Goal: Information Seeking & Learning: Learn about a topic

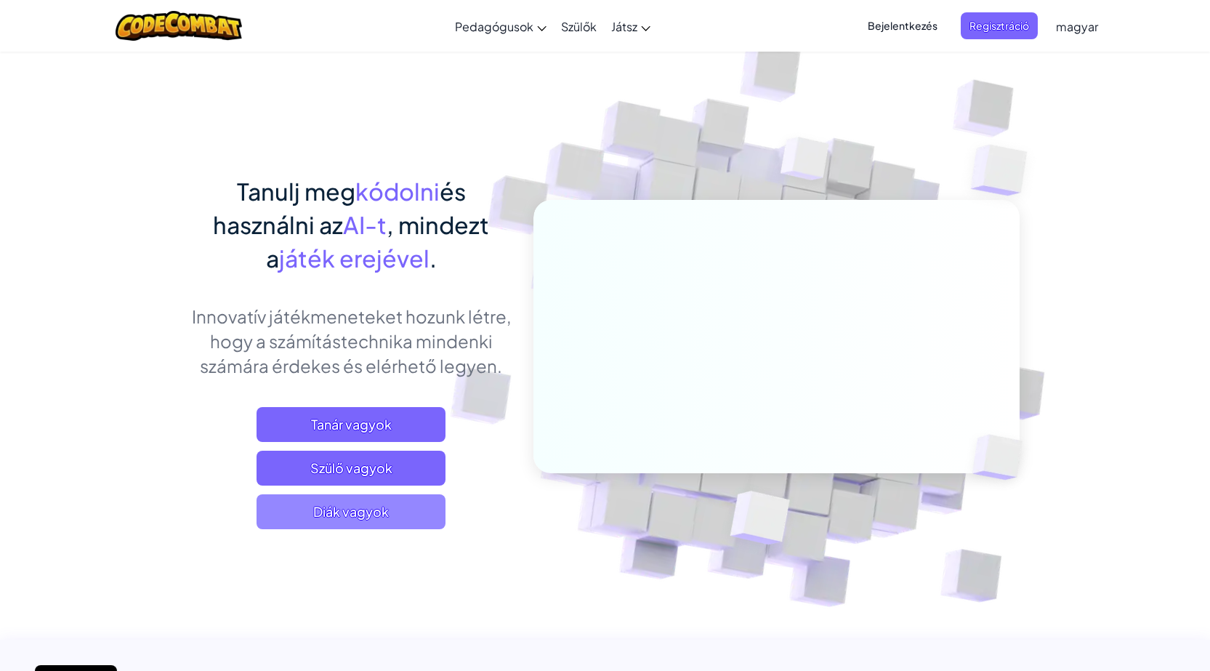
click at [305, 504] on span "Diák vagyok" at bounding box center [351, 511] width 189 height 35
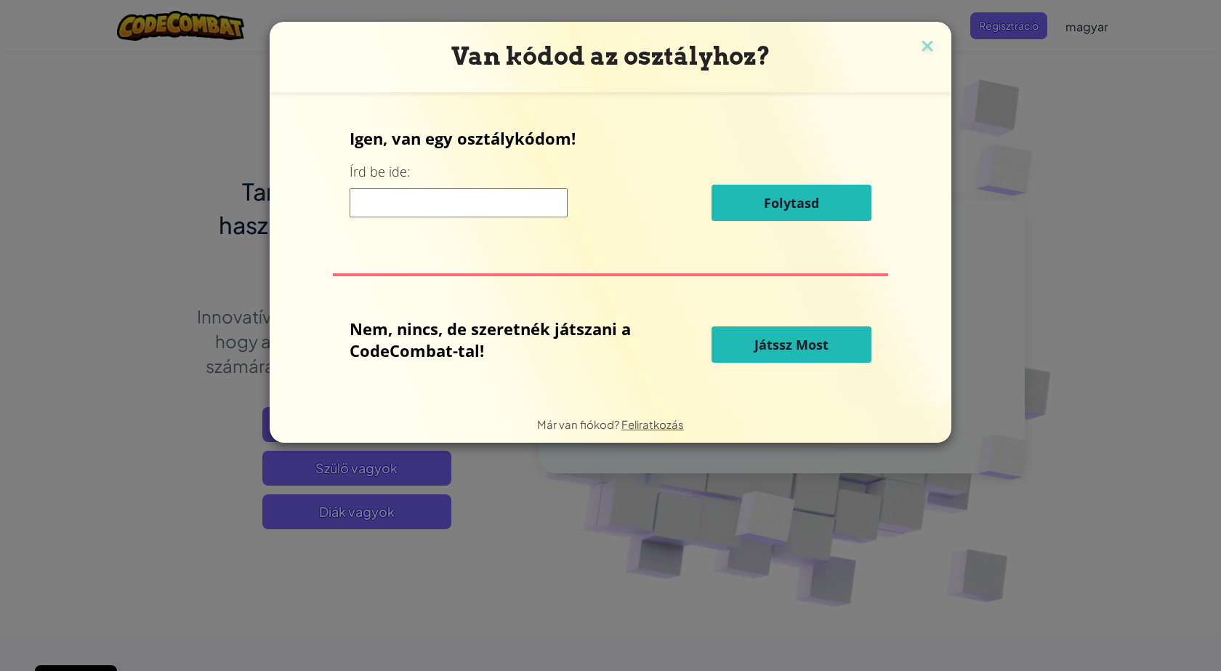
click at [744, 354] on button "Játssz Most" at bounding box center [792, 344] width 160 height 36
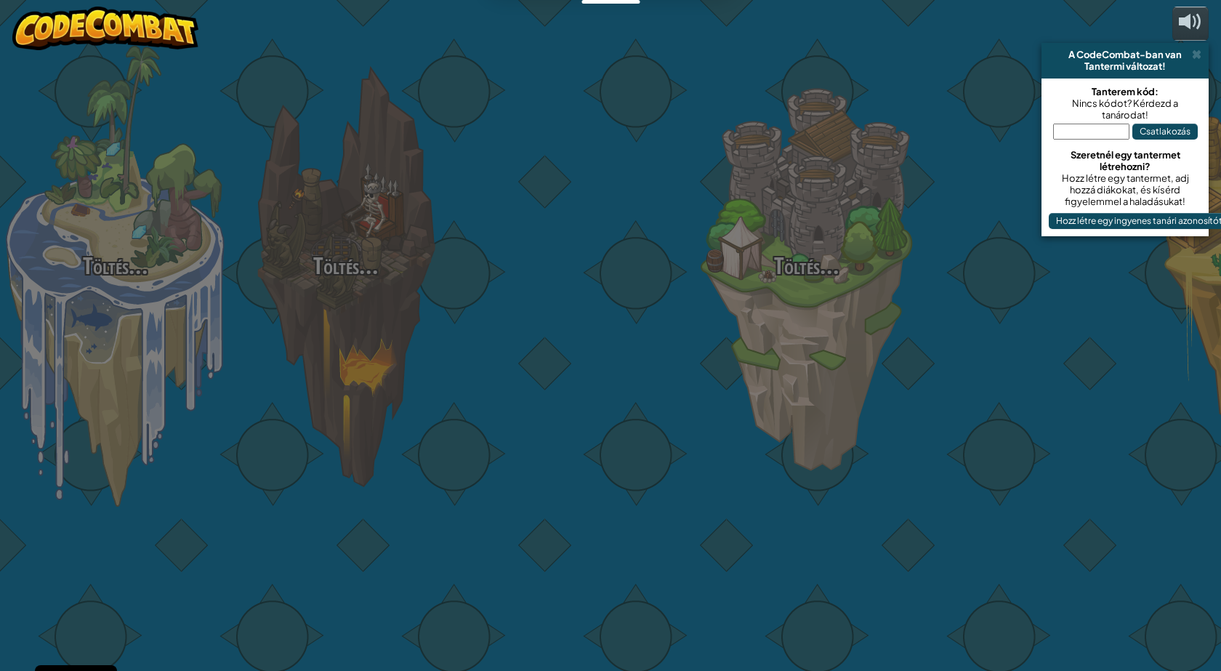
select select "hu"
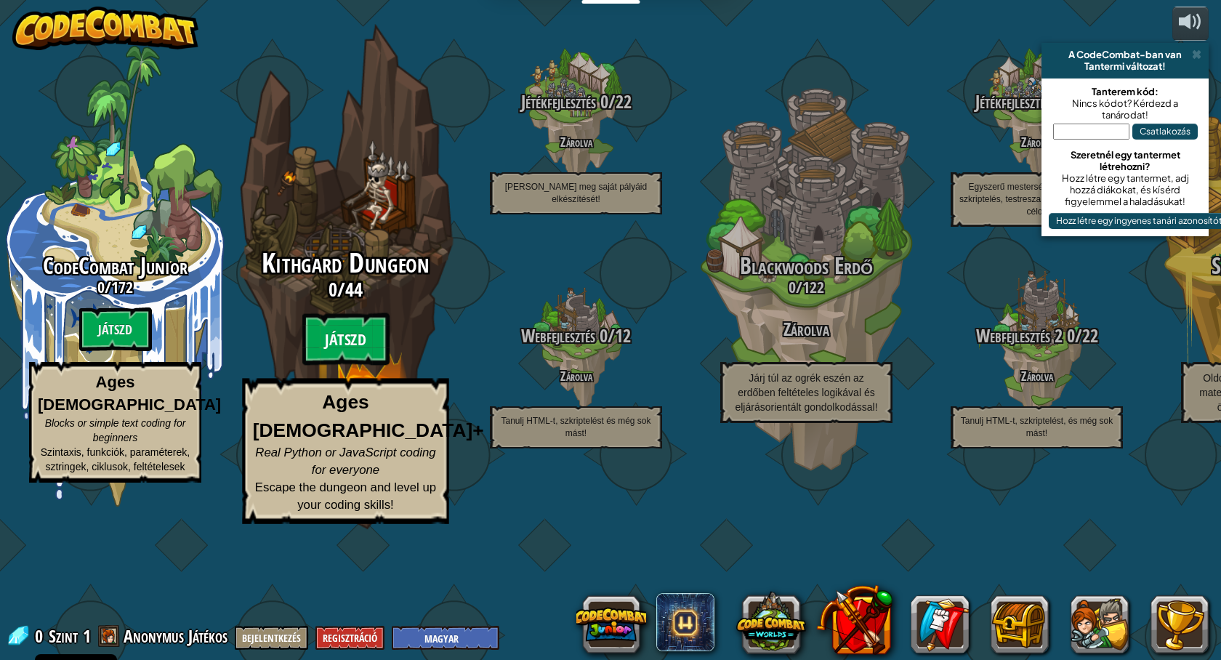
click at [332, 366] on btn "Játszd" at bounding box center [345, 339] width 87 height 52
select select "hu"
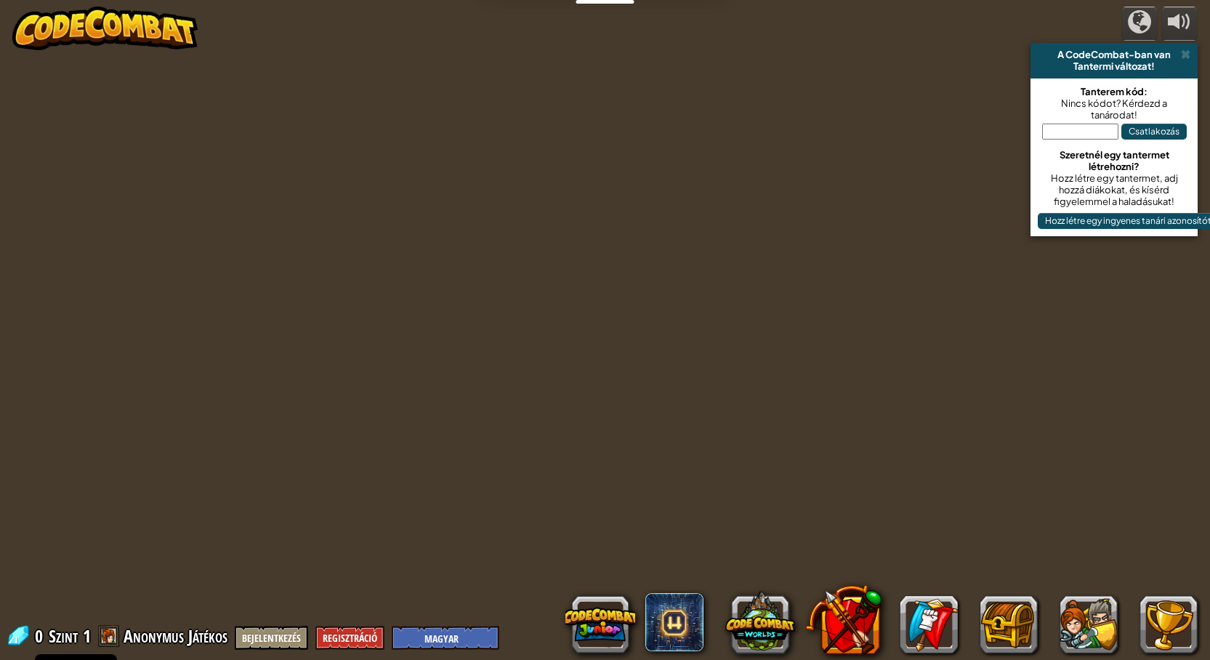
select select "hu"
